Goal: Obtain resource: Obtain resource

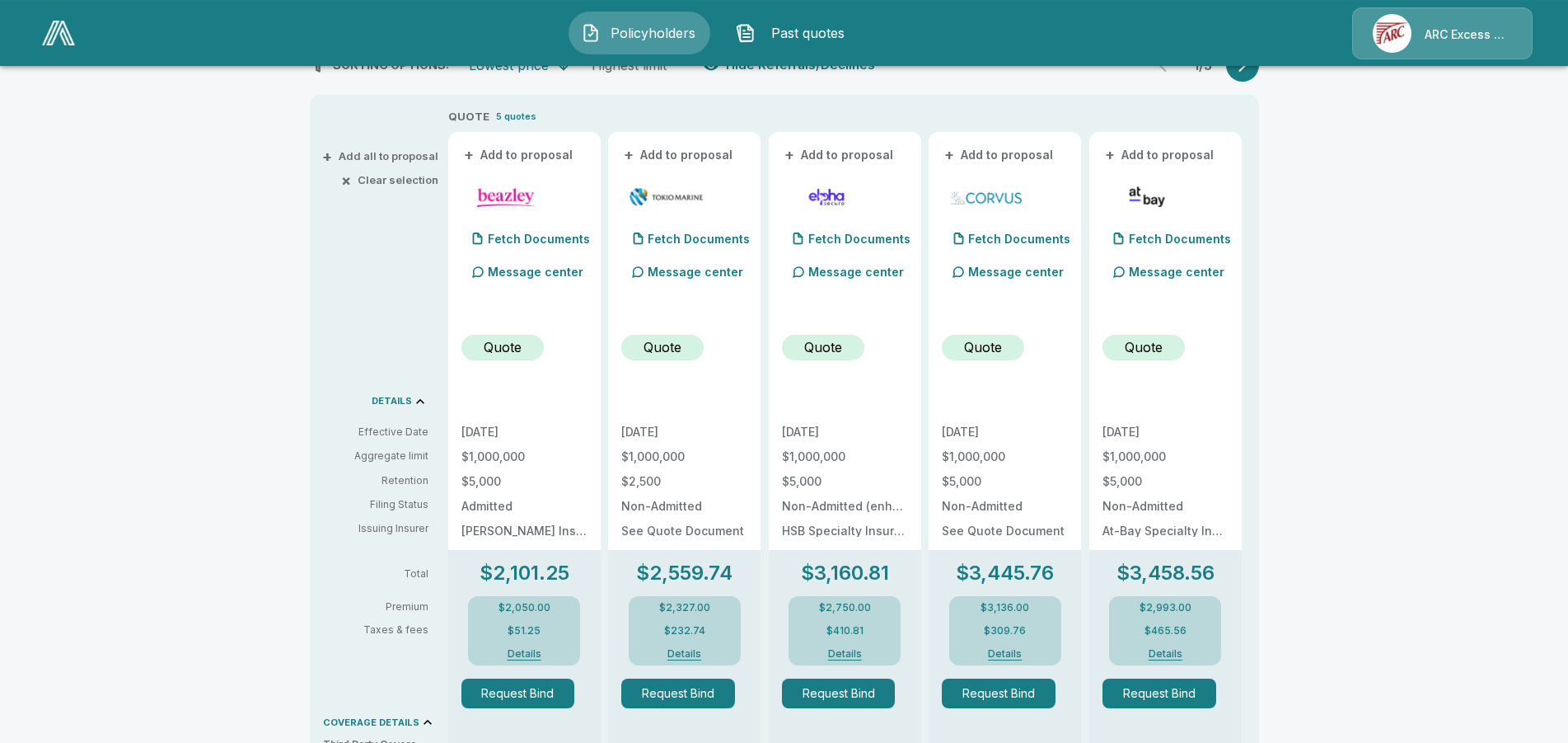
scroll to position [314, 0]
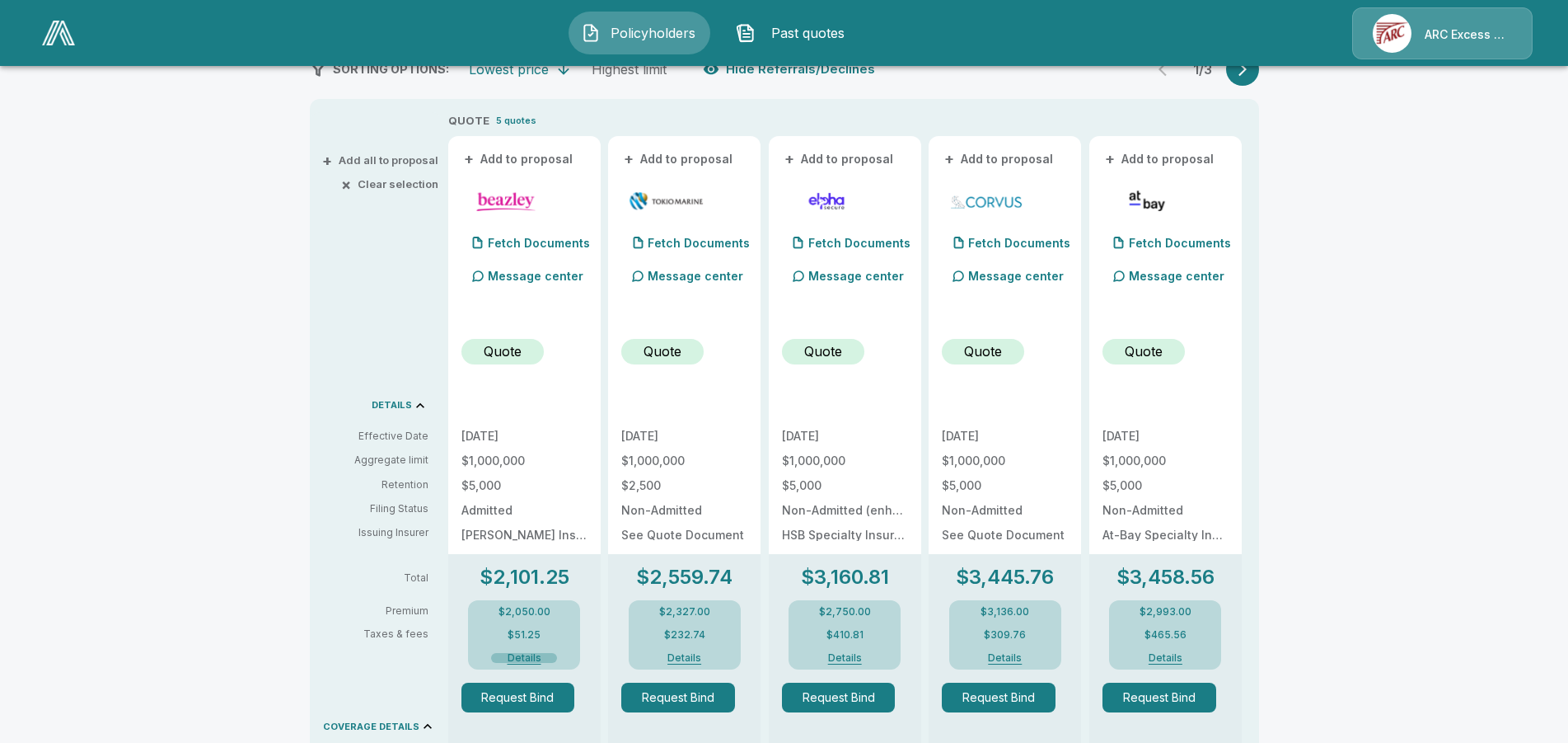
click at [526, 654] on button "Details" at bounding box center [524, 658] width 66 height 10
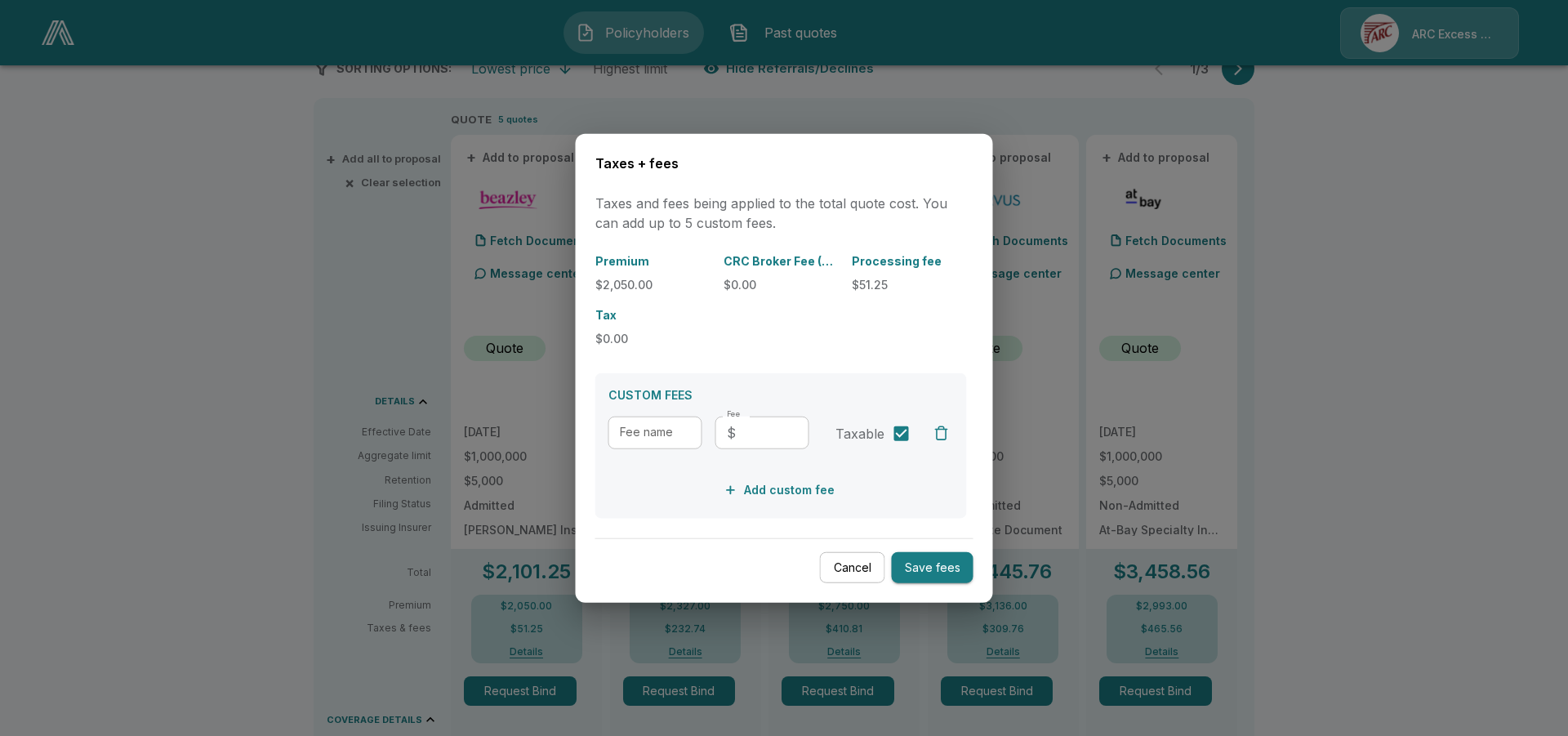
click at [844, 568] on button "Cancel" at bounding box center [852, 567] width 65 height 32
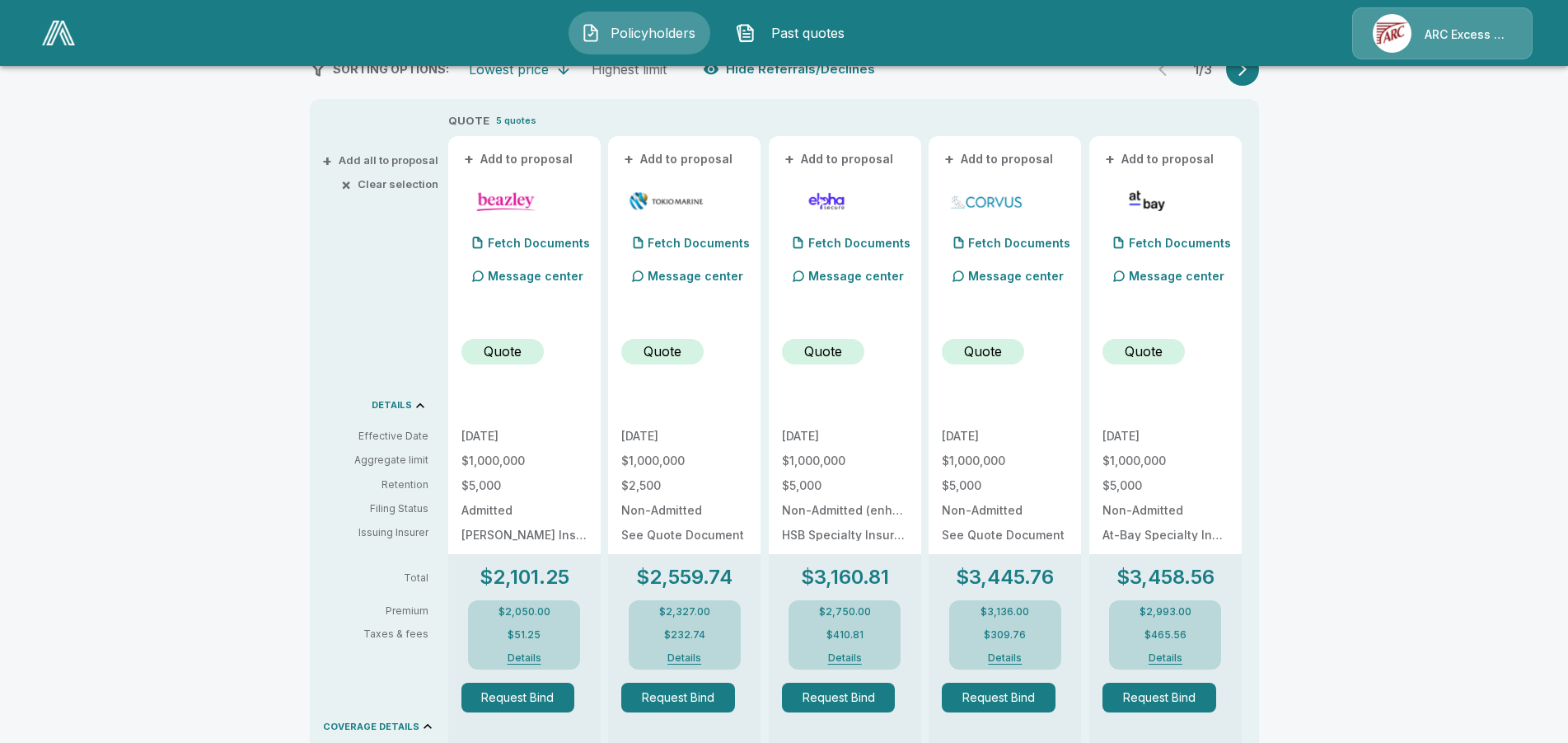
click at [677, 653] on button "Details" at bounding box center [684, 658] width 66 height 10
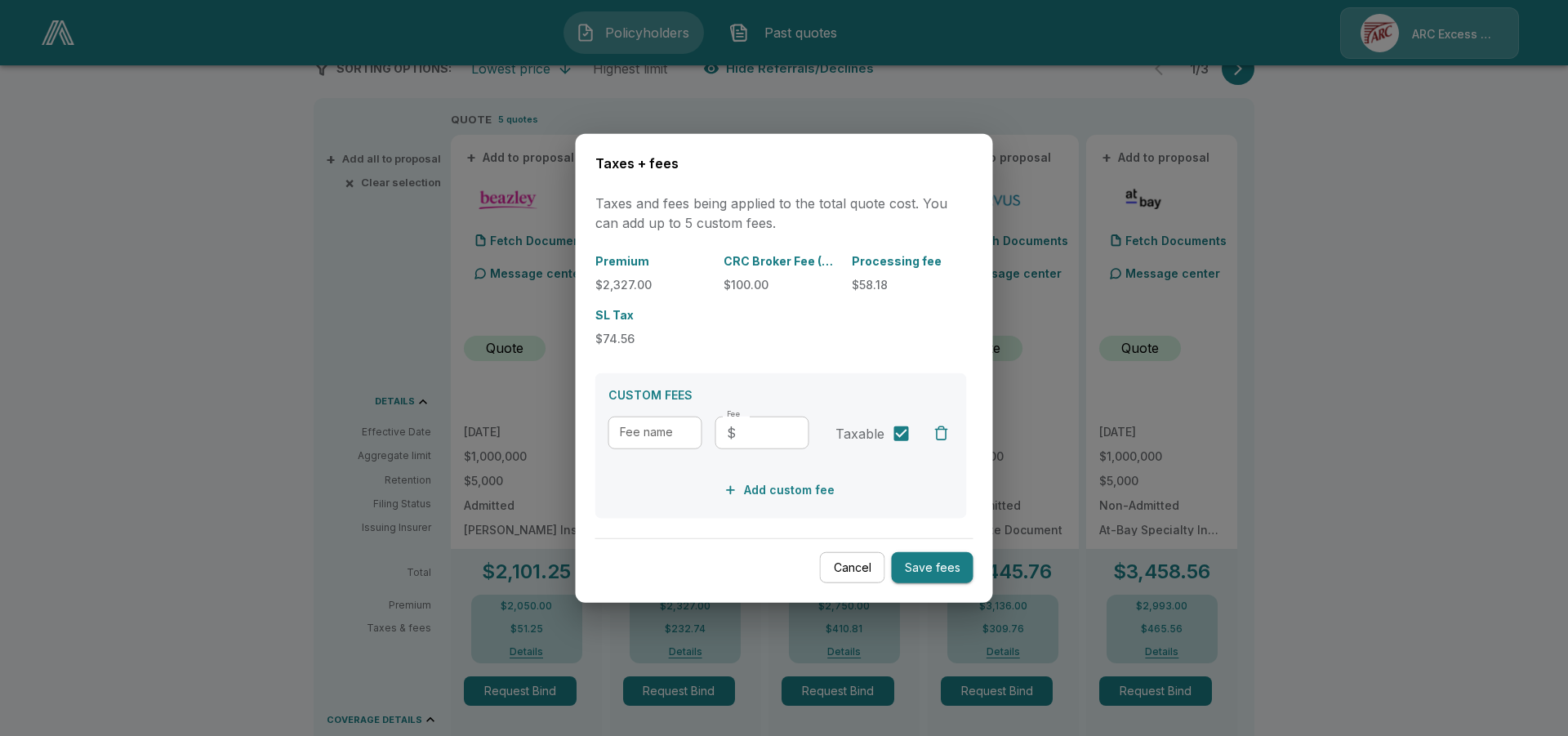
click at [1265, 219] on div at bounding box center [784, 368] width 1568 height 736
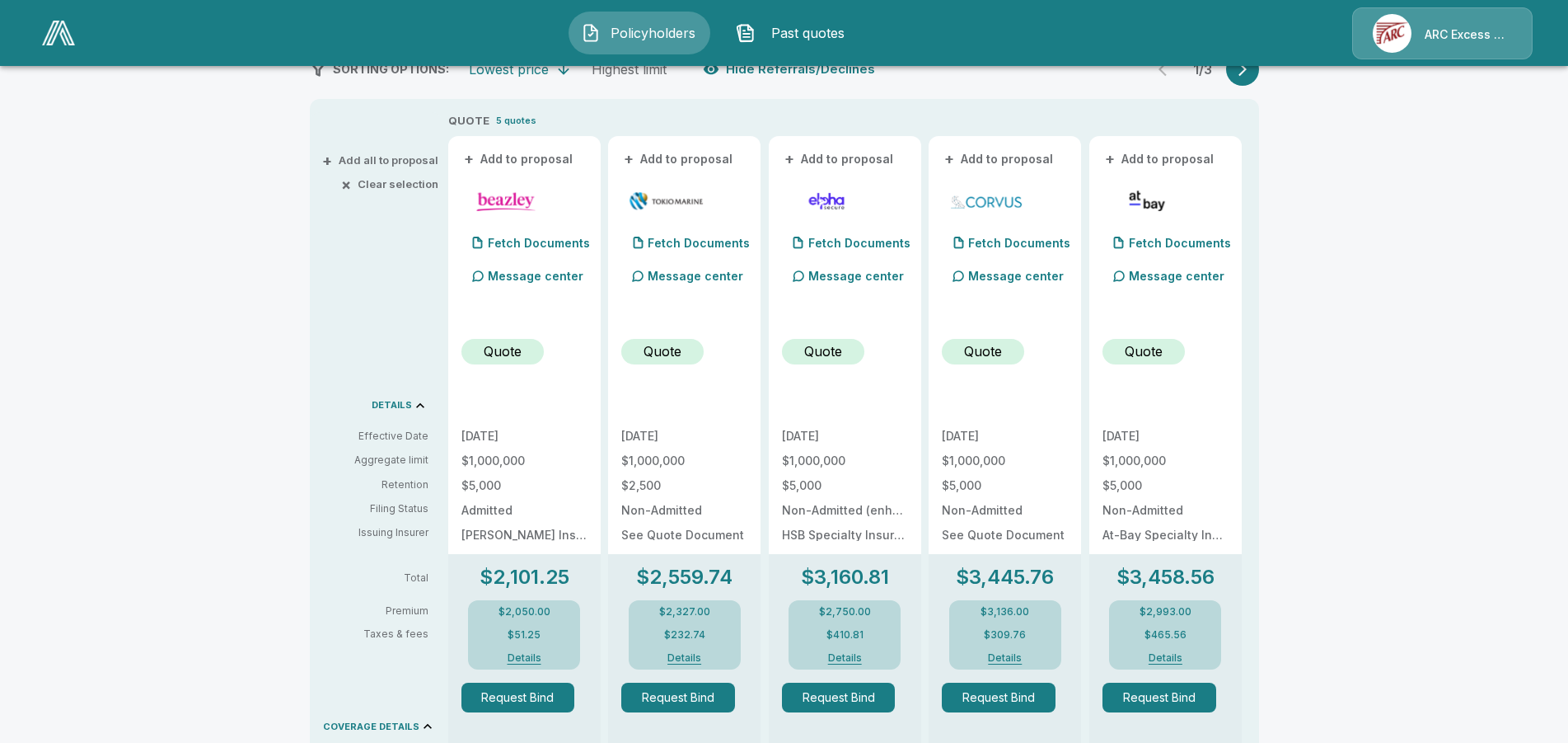
click at [667, 355] on p "Quote" at bounding box center [662, 351] width 37 height 20
click at [676, 240] on p "Fetch Documents" at bounding box center [699, 244] width 103 height 12
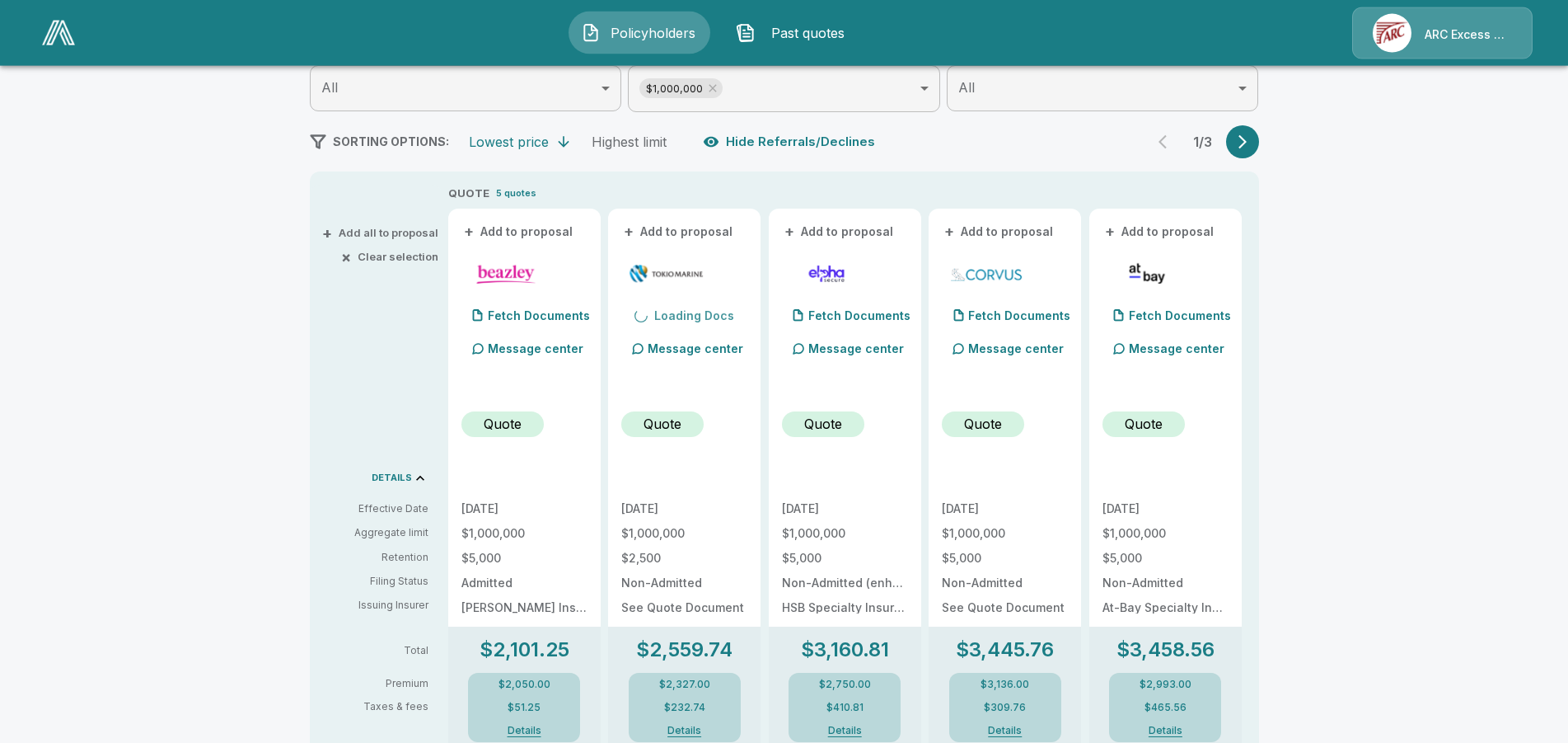
scroll to position [146, 0]
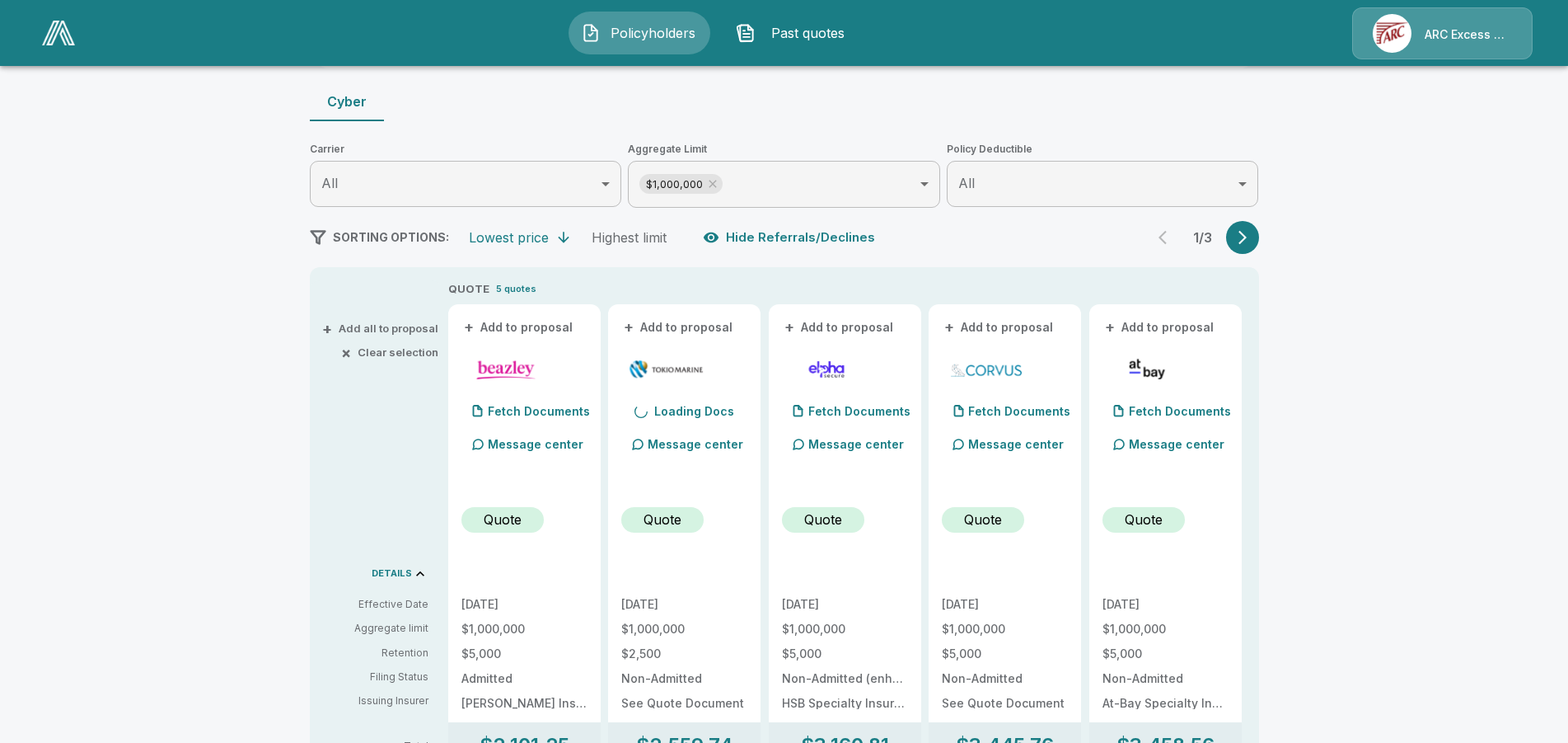
click at [1250, 234] on icon "button" at bounding box center [1242, 237] width 17 height 17
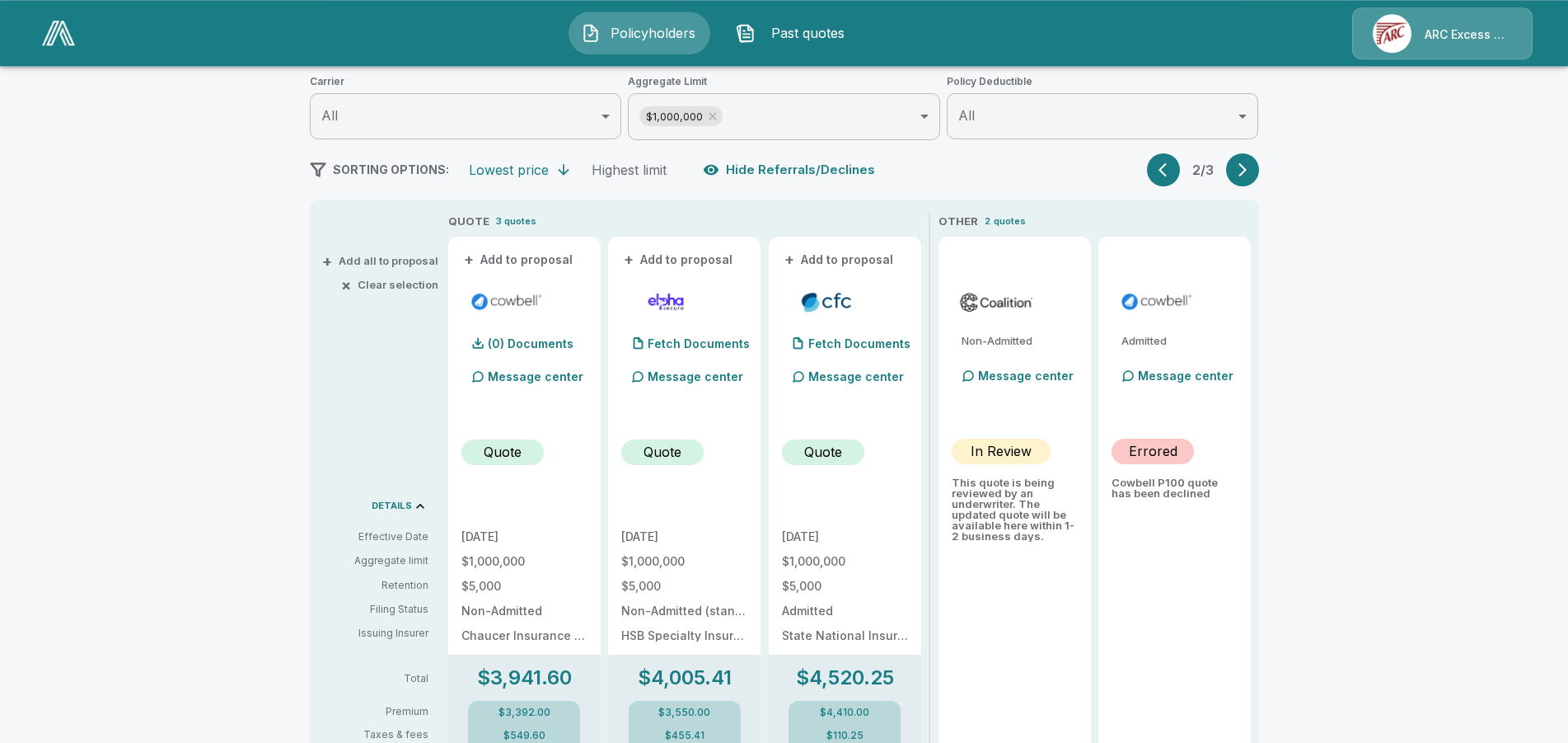
scroll to position [230, 0]
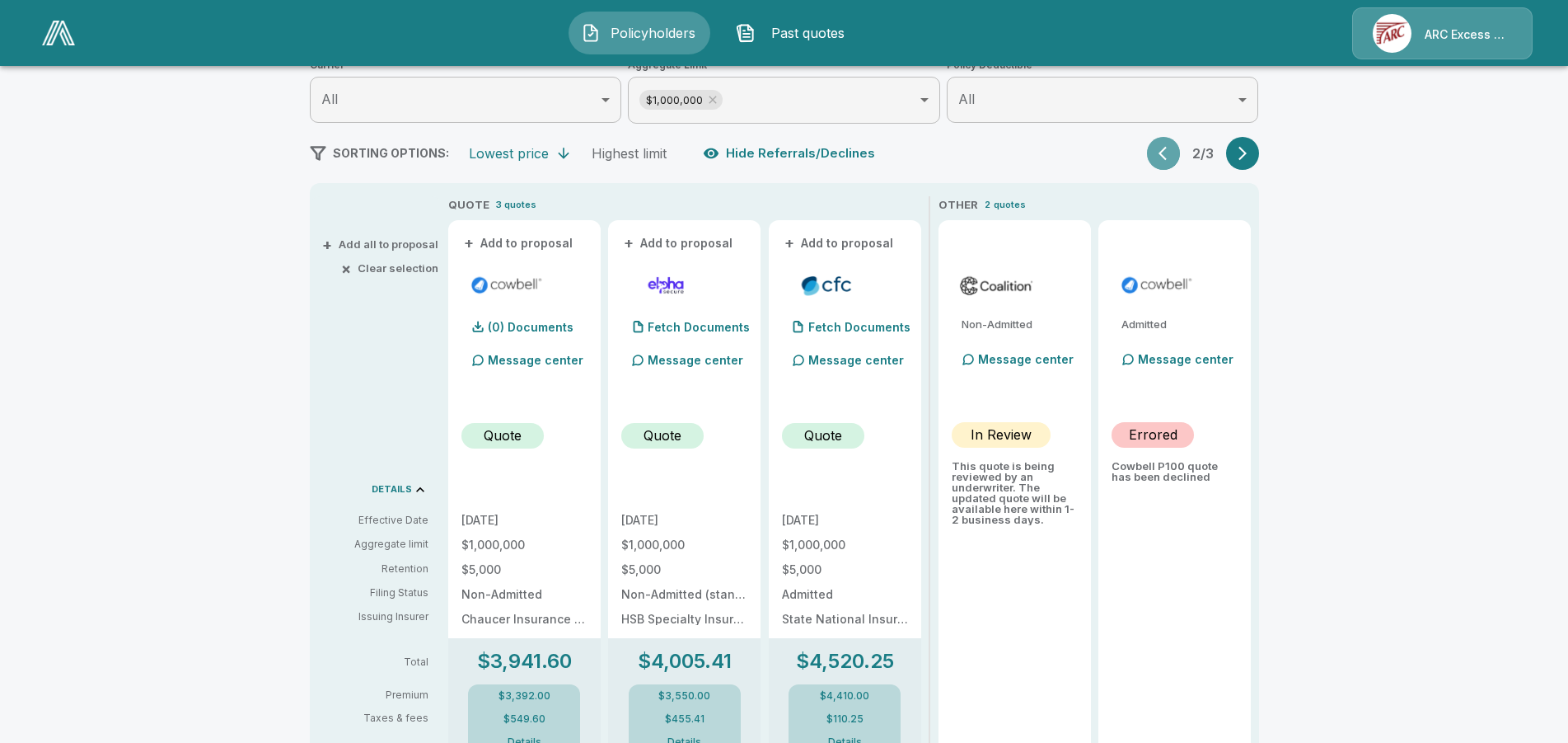
click at [1164, 159] on button "button" at bounding box center [1163, 153] width 33 height 33
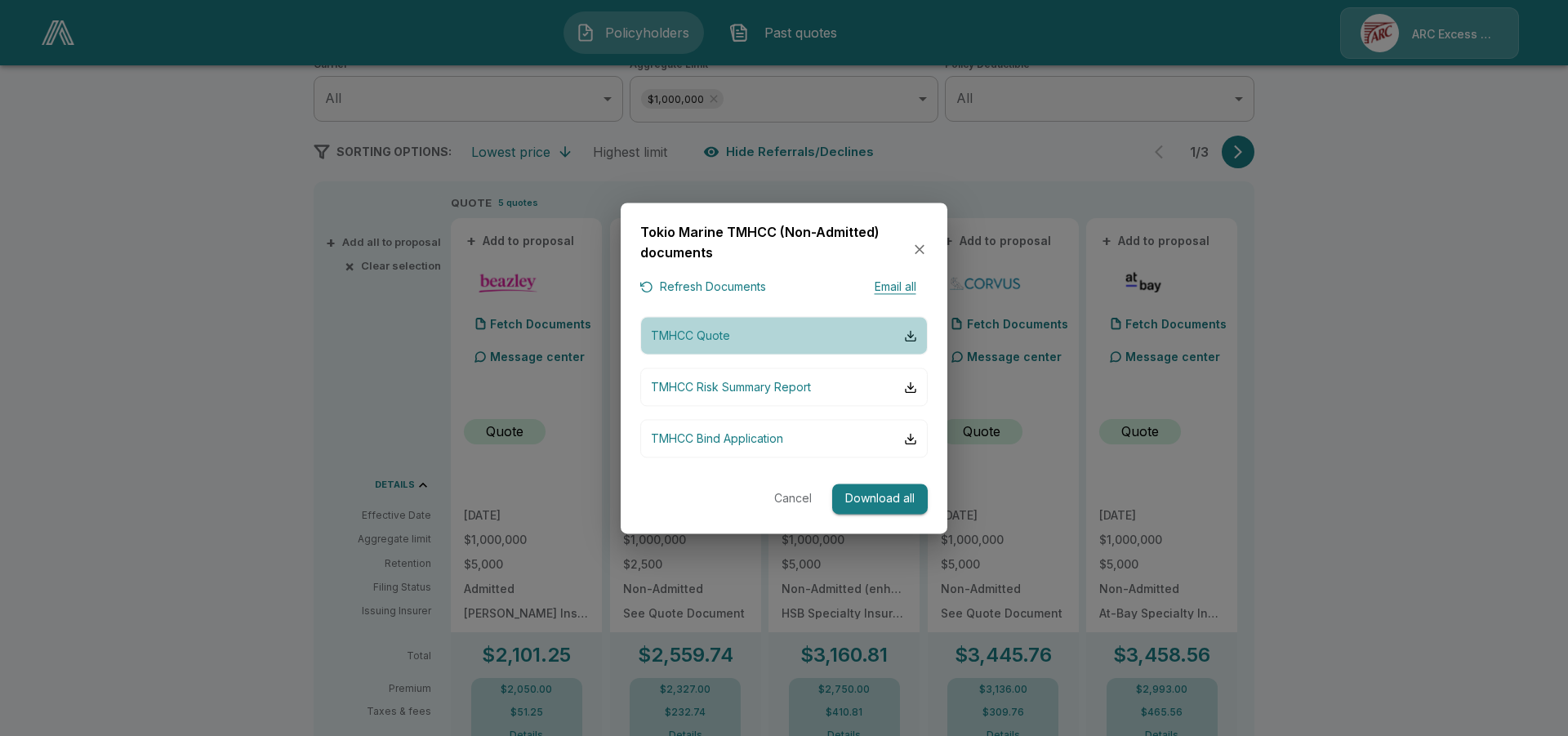
click at [695, 338] on p "TMHCC Quote" at bounding box center [690, 336] width 79 height 18
click at [920, 253] on icon "button" at bounding box center [919, 249] width 17 height 17
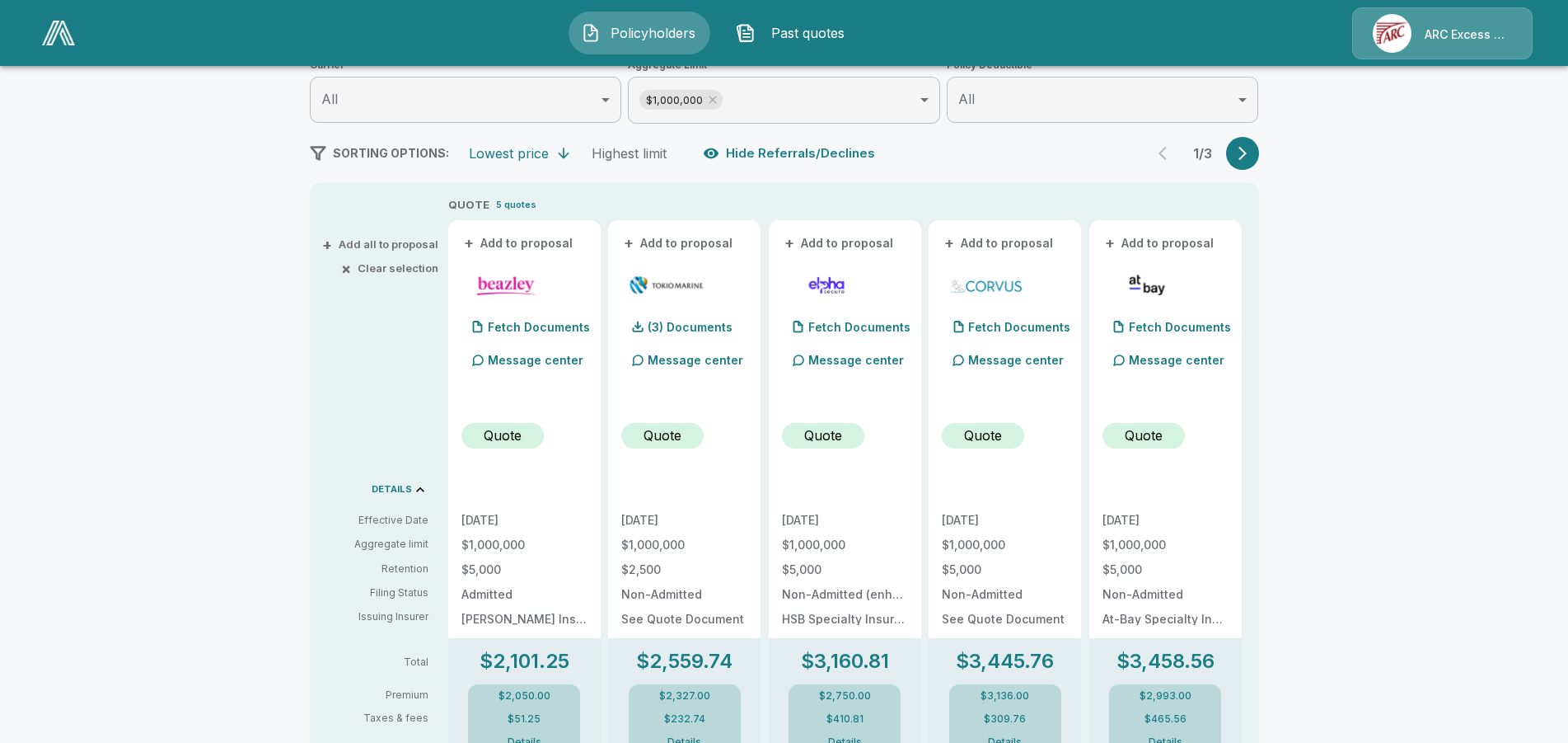
click at [507, 244] on button "+ Add to proposal" at bounding box center [519, 243] width 115 height 18
click at [713, 238] on button "+ Add to proposal" at bounding box center [678, 243] width 115 height 18
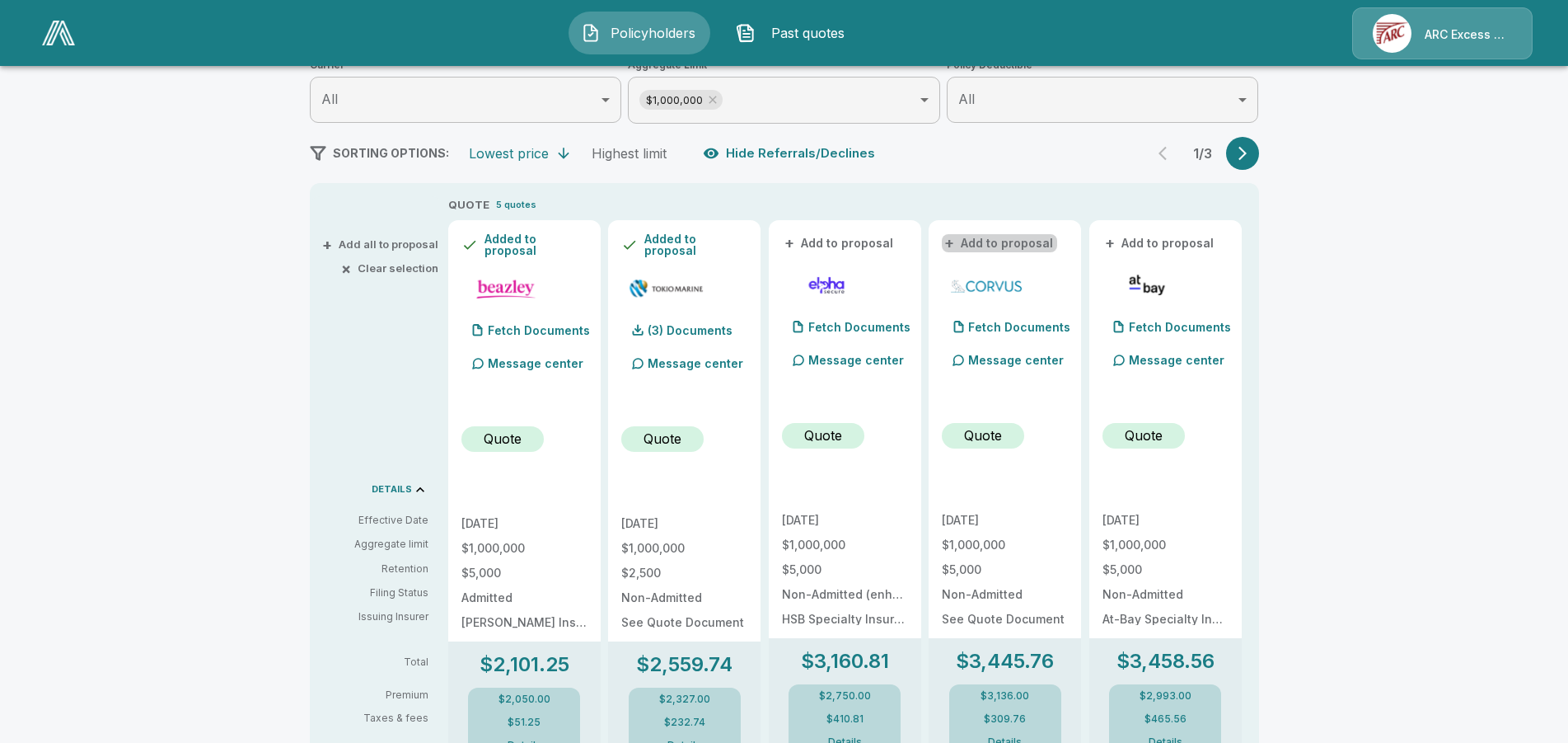
click at [1019, 248] on button "+ Add to proposal" at bounding box center [999, 243] width 115 height 18
click at [1152, 244] on button "+ Add to proposal" at bounding box center [1160, 243] width 115 height 18
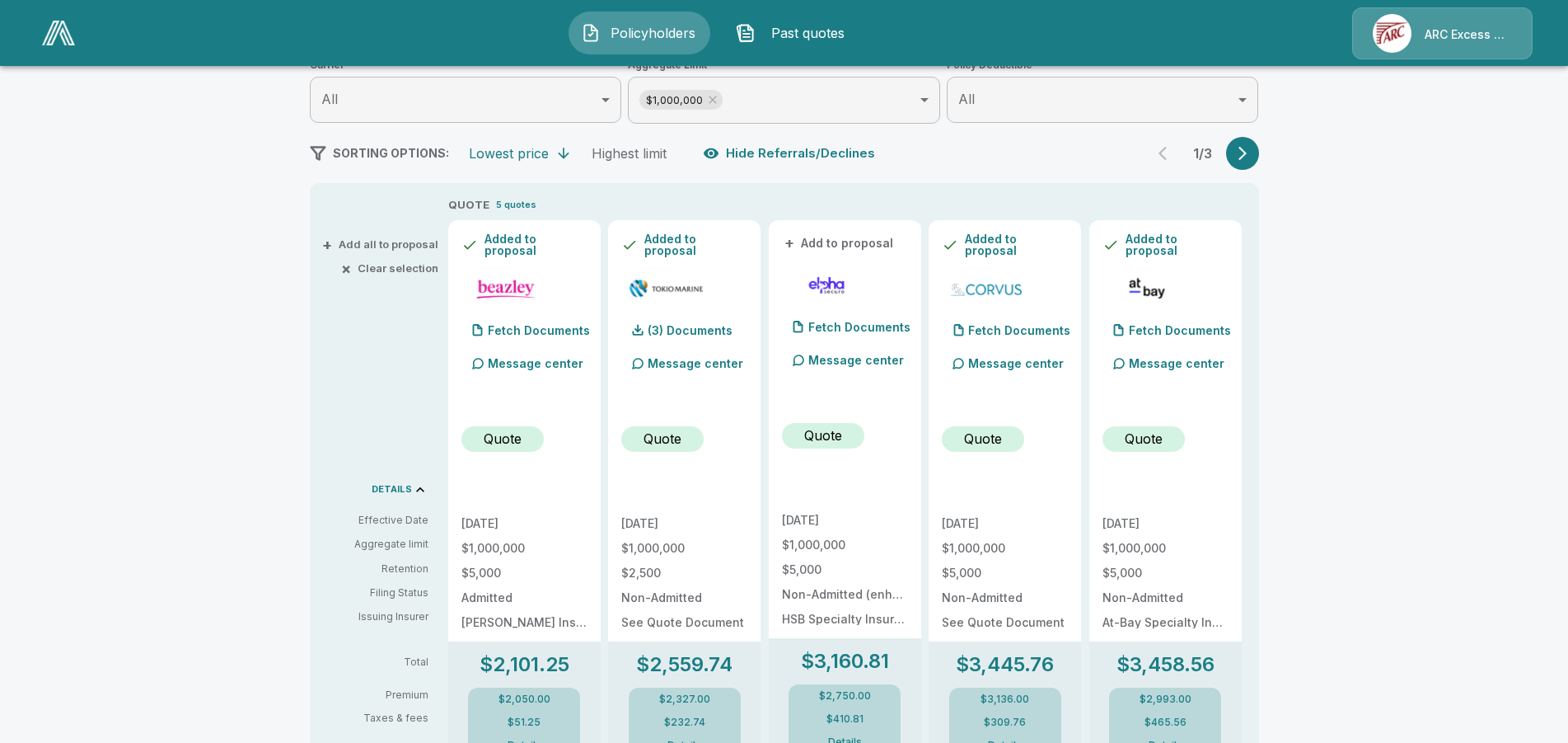
click at [1245, 153] on icon "button" at bounding box center [1242, 153] width 17 height 17
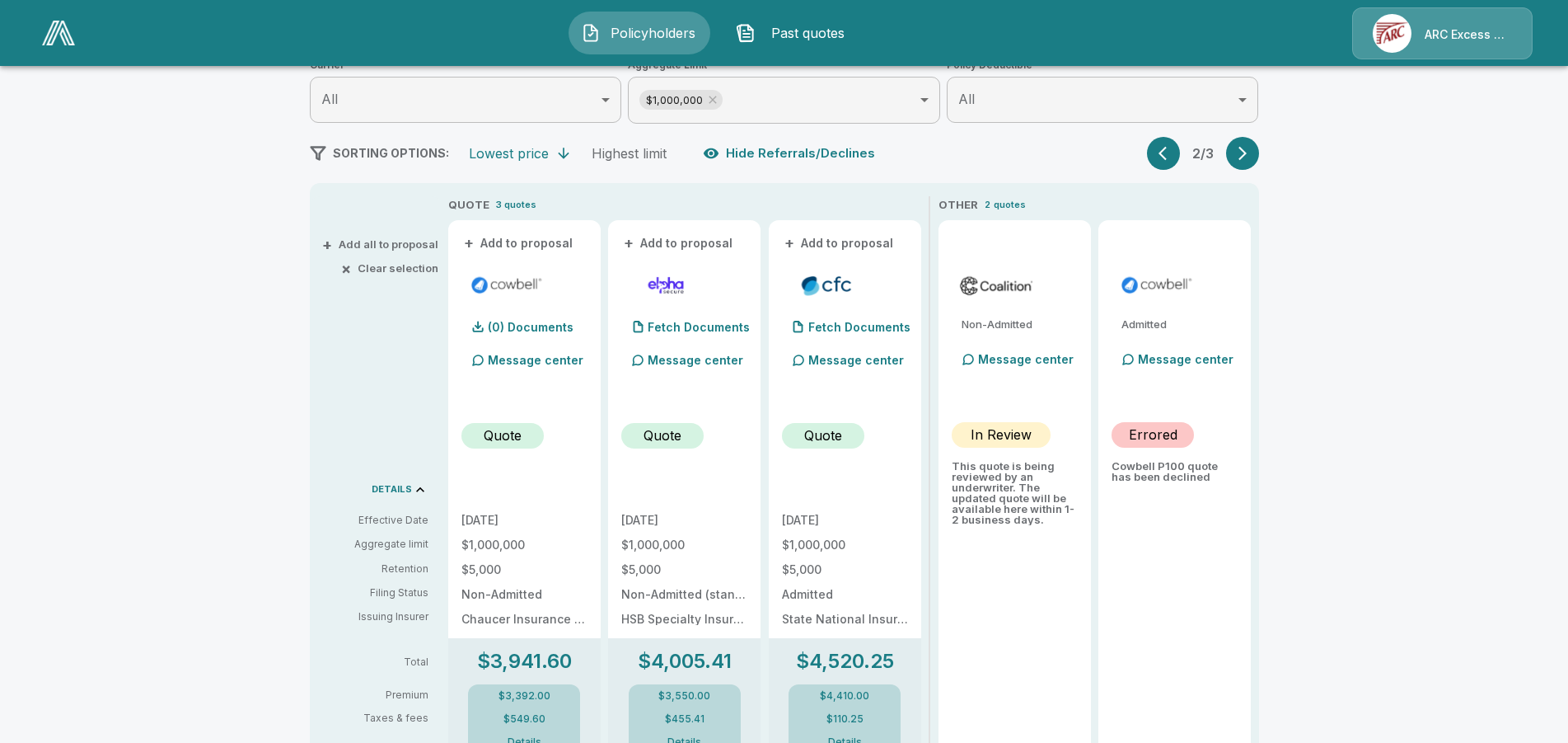
click at [513, 238] on button "+ Add to proposal" at bounding box center [519, 243] width 115 height 18
click at [845, 238] on button "+ Add to proposal" at bounding box center [839, 243] width 115 height 18
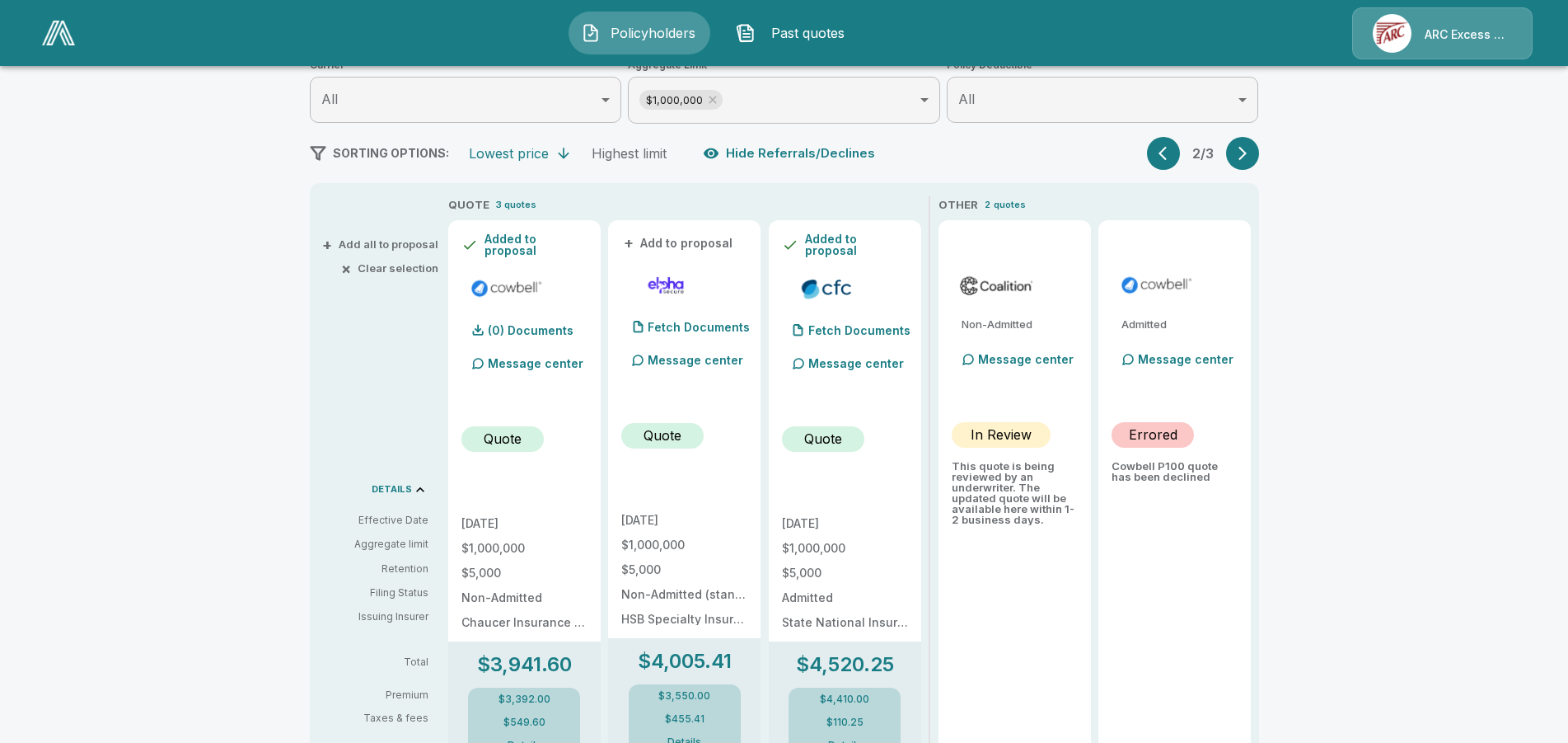
click at [1250, 148] on icon "button" at bounding box center [1242, 153] width 17 height 17
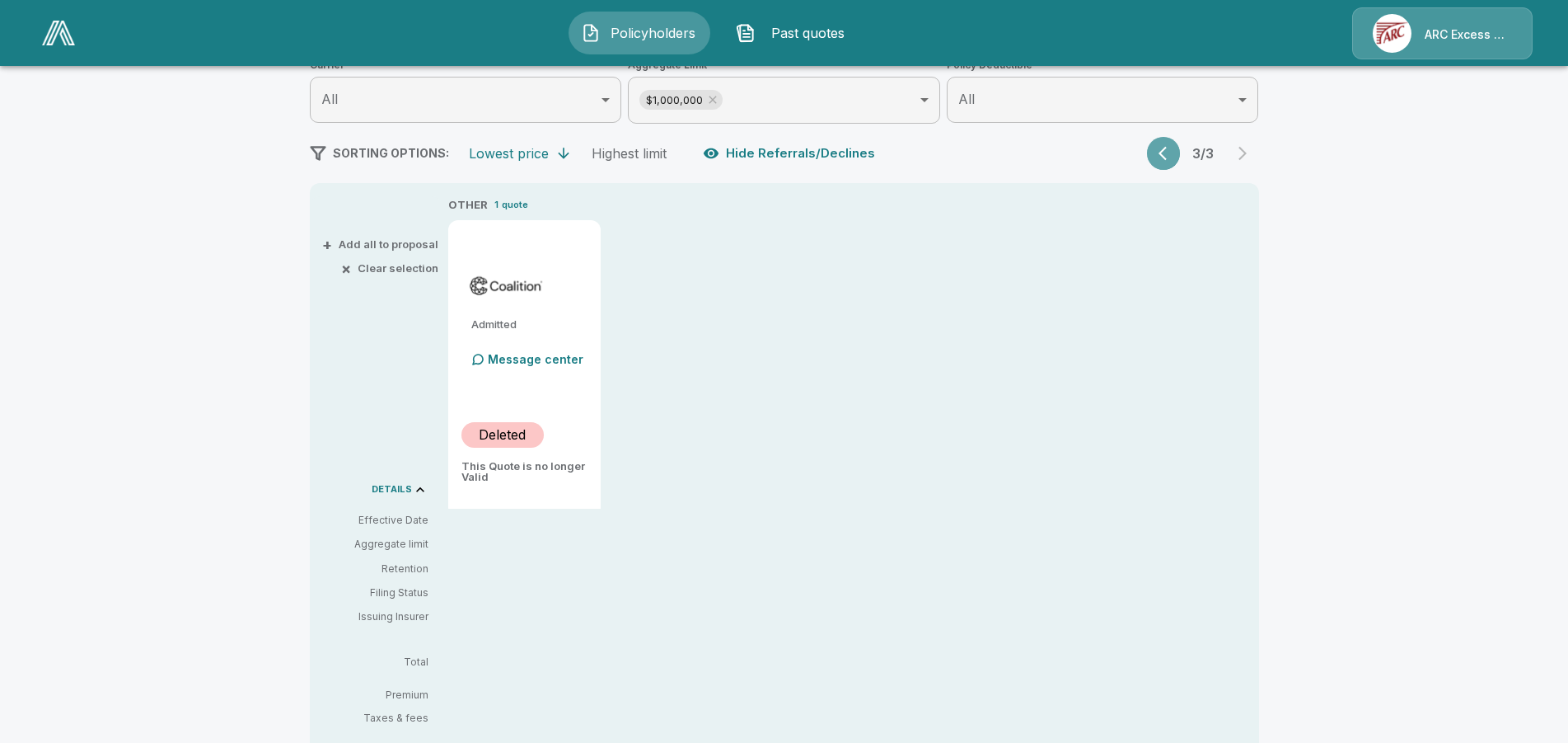
click at [1173, 153] on icon "button" at bounding box center [1166, 153] width 17 height 17
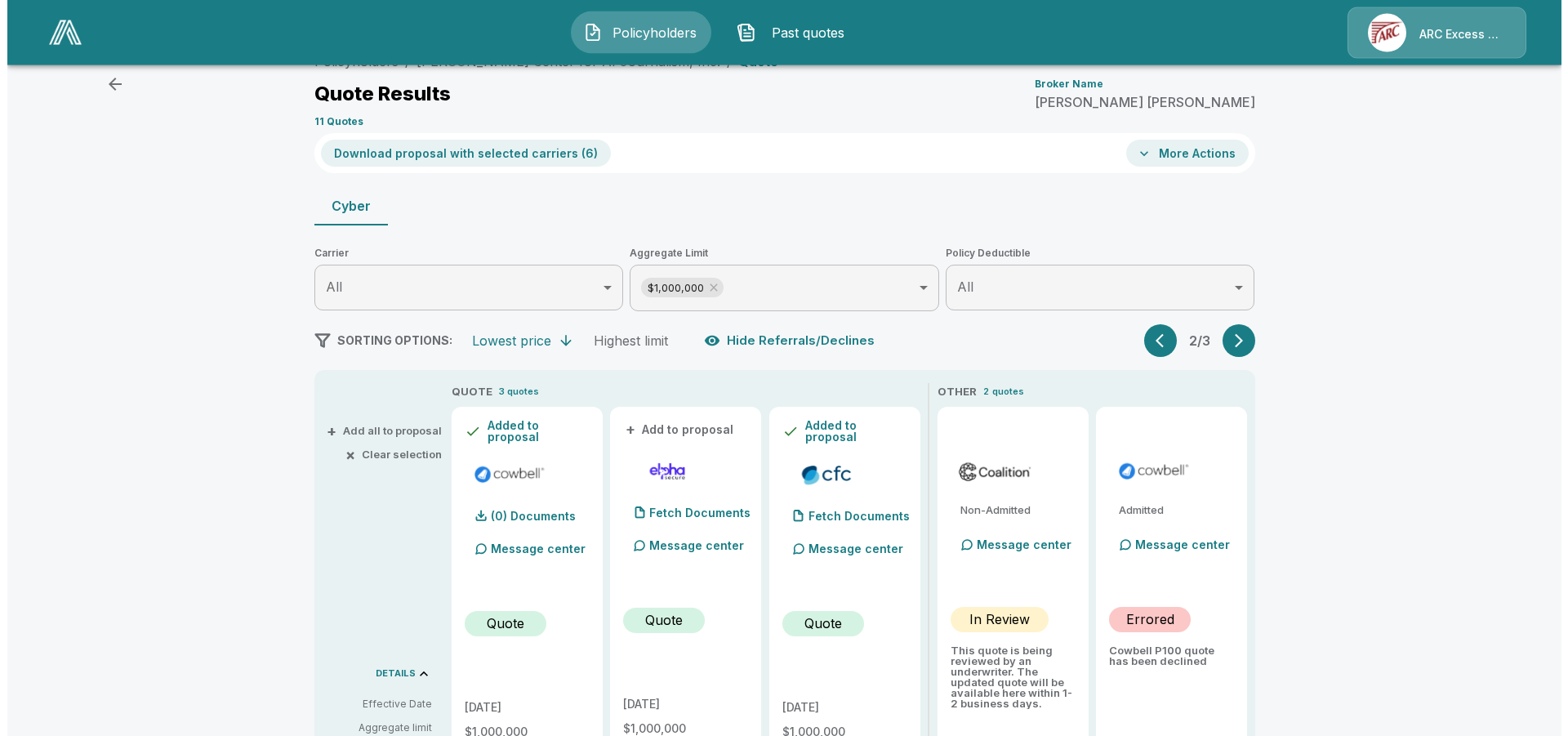
scroll to position [0, 0]
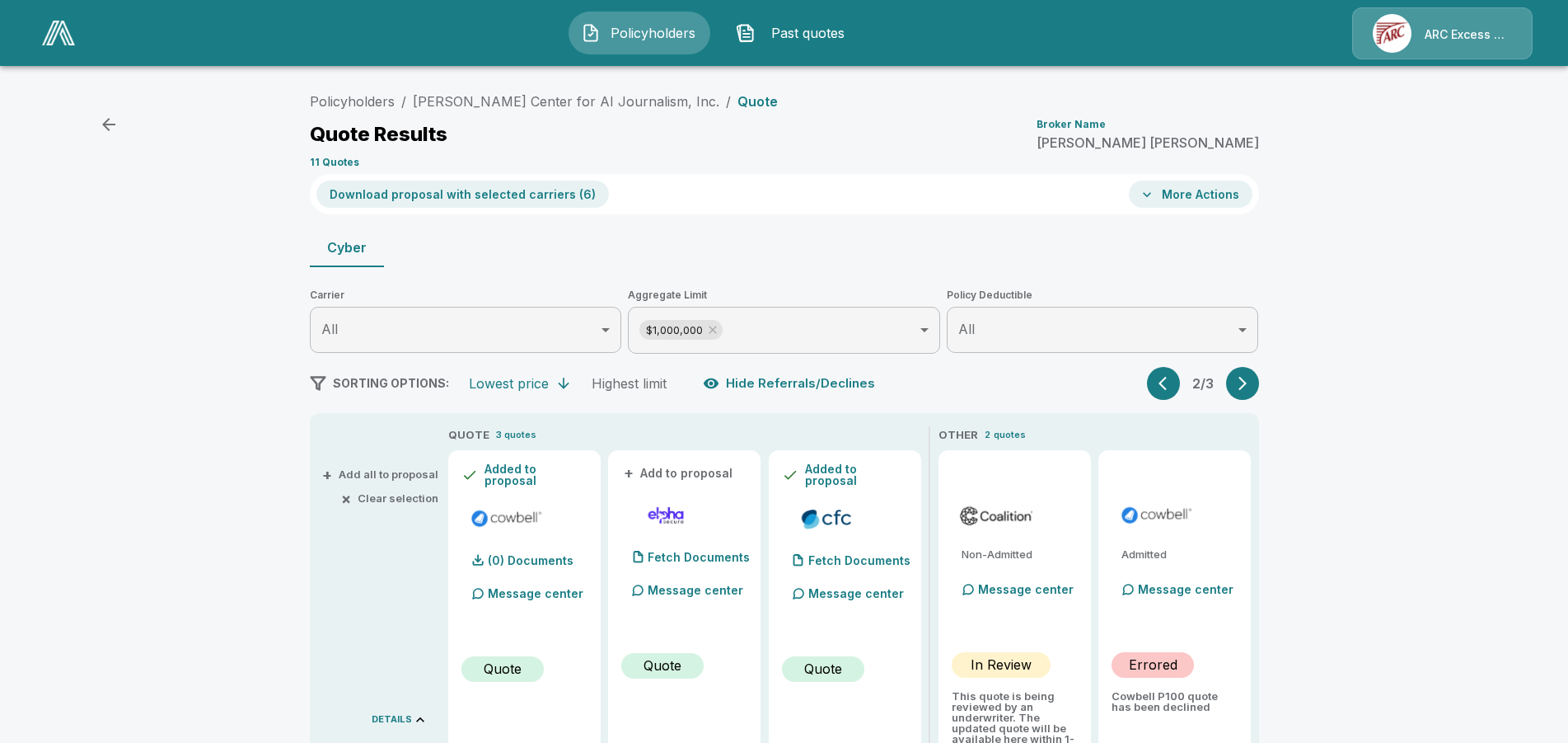
click at [1198, 196] on button "More Actions" at bounding box center [1189, 194] width 123 height 28
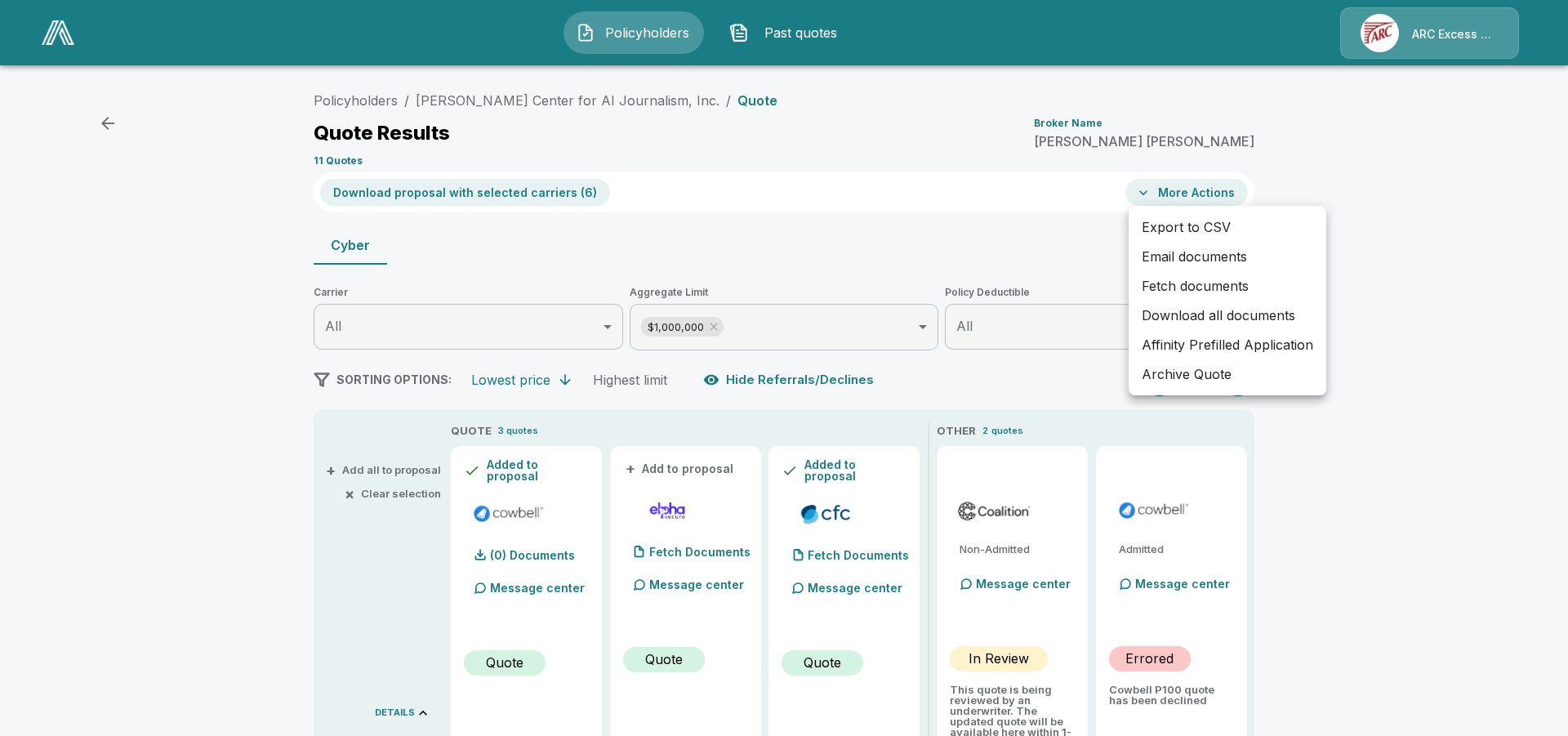
click at [499, 195] on div at bounding box center [784, 368] width 1568 height 736
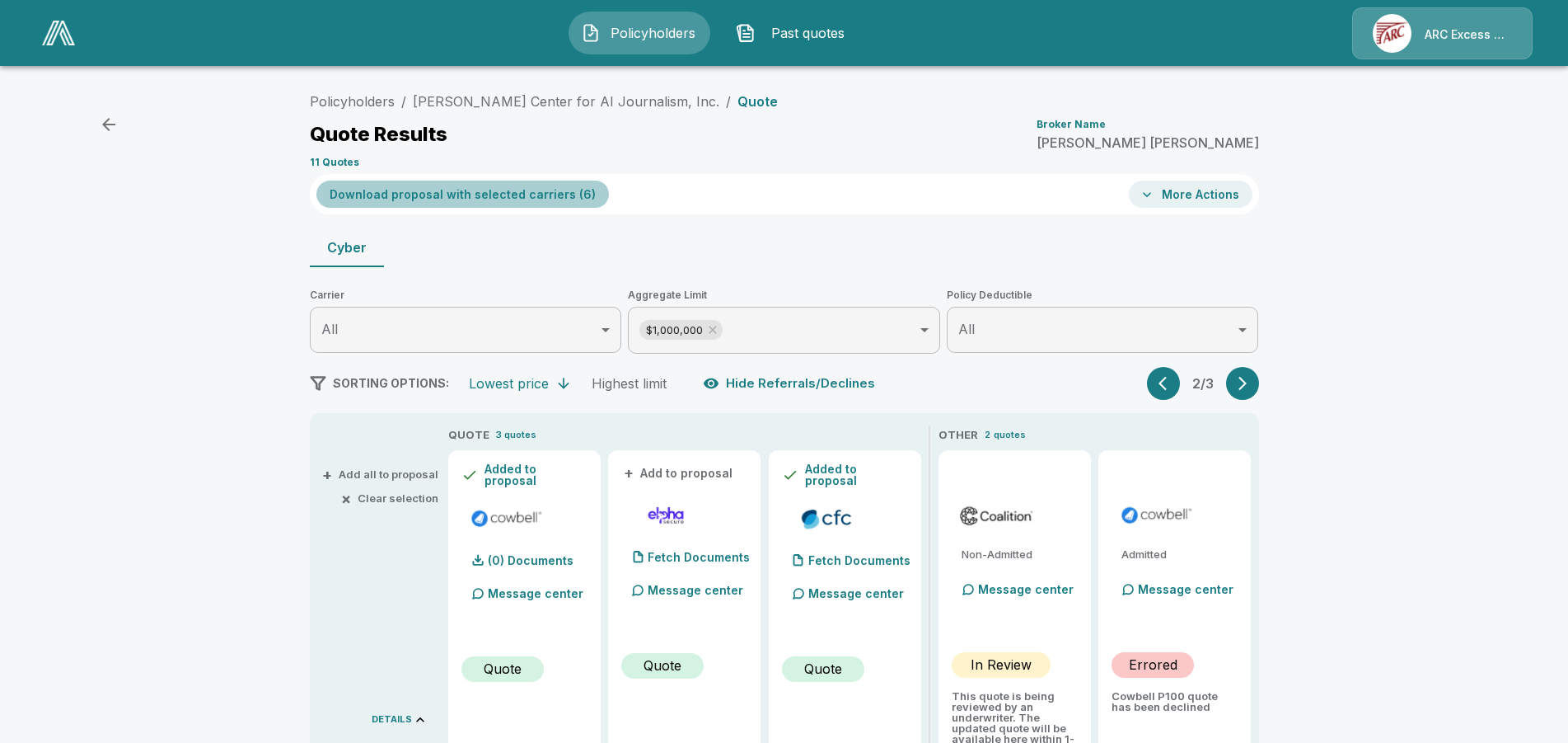
click at [529, 197] on button "Download proposal with selected carriers ( 6 )" at bounding box center [463, 194] width 293 height 28
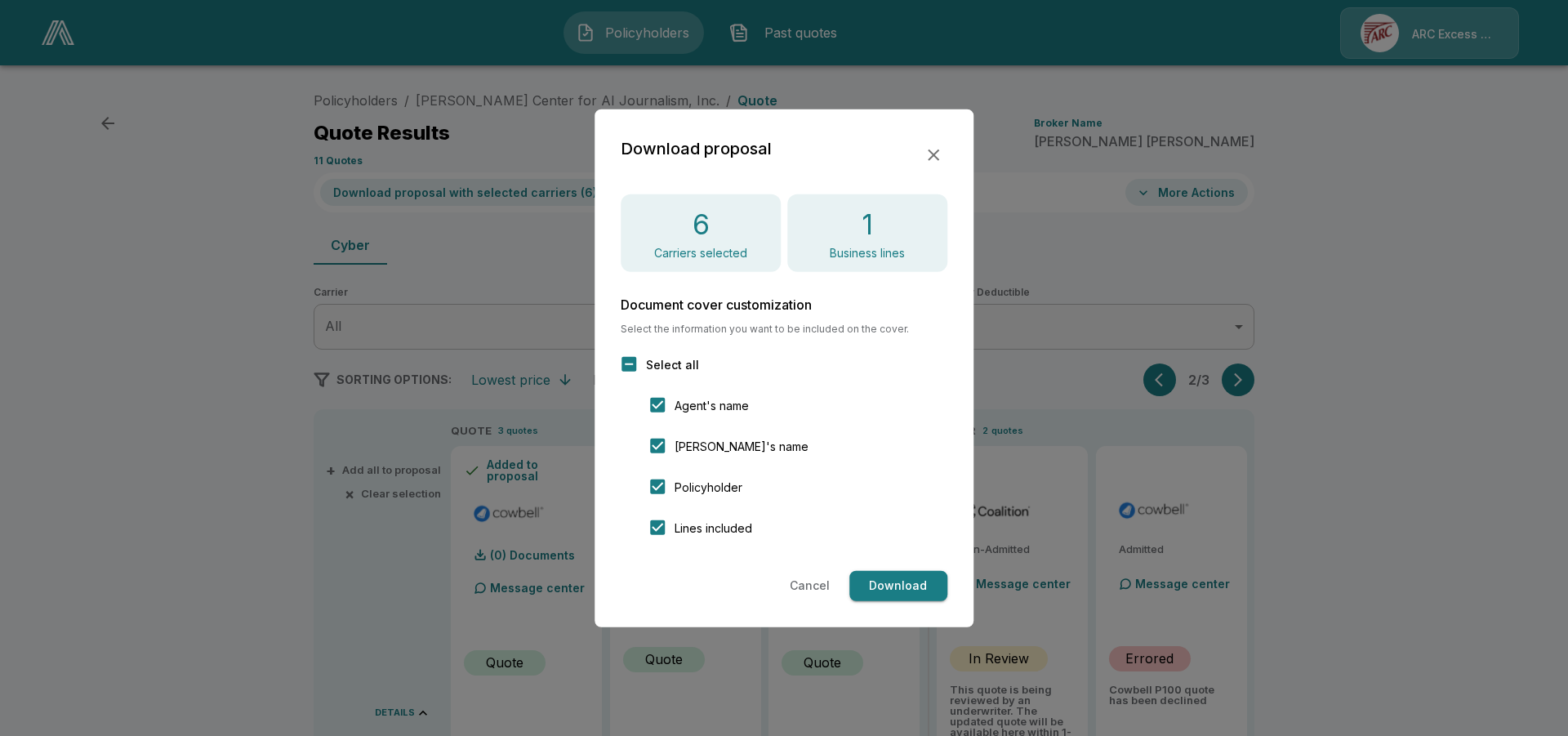
click at [904, 583] on button "Download" at bounding box center [898, 585] width 98 height 30
